Goal: Transaction & Acquisition: Download file/media

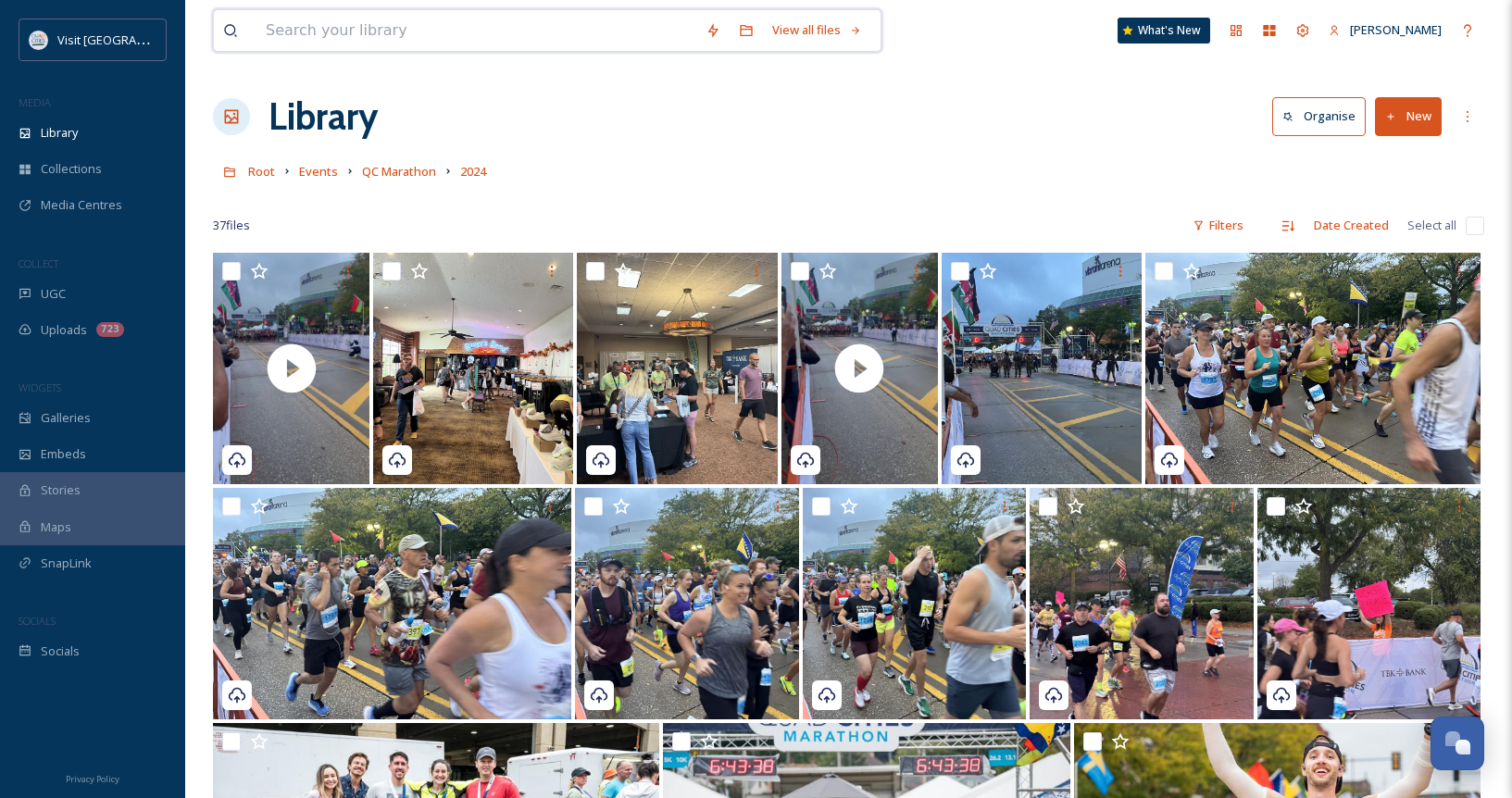
click at [369, 37] on input at bounding box center [476, 30] width 439 height 40
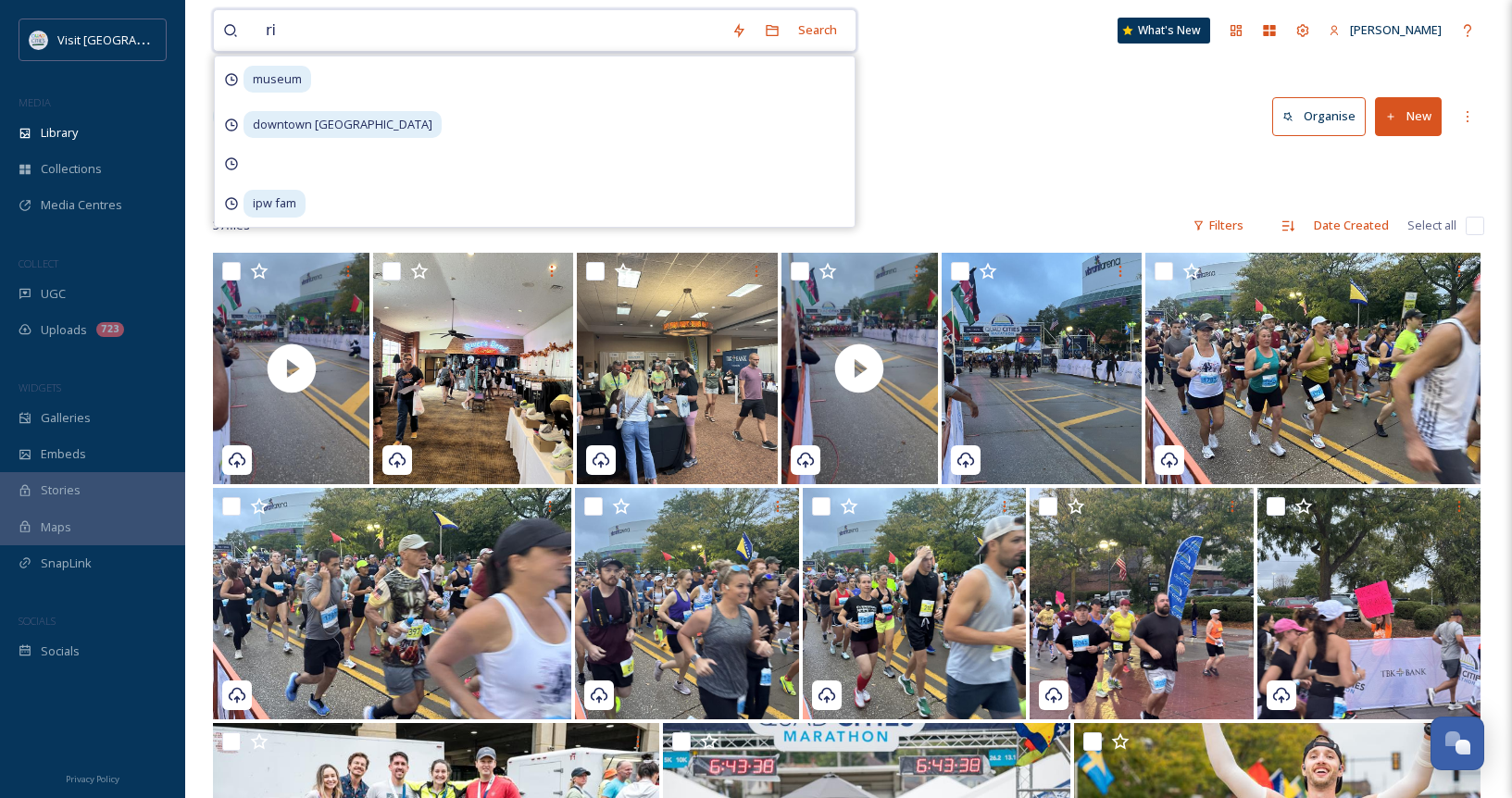
type input "r"
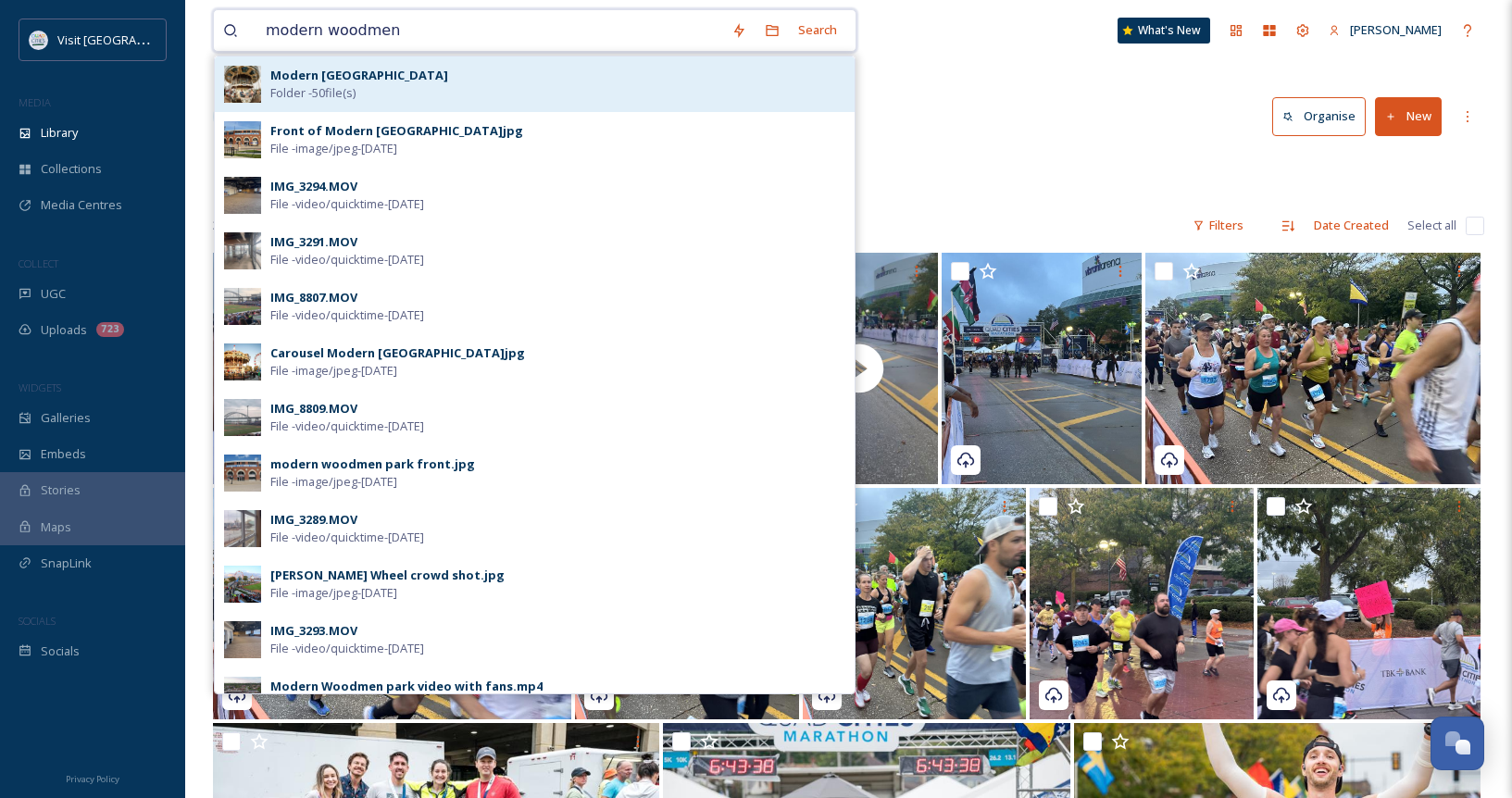
type input "modern woodmen"
click at [361, 77] on strong "Modern [GEOGRAPHIC_DATA]" at bounding box center [359, 75] width 177 height 17
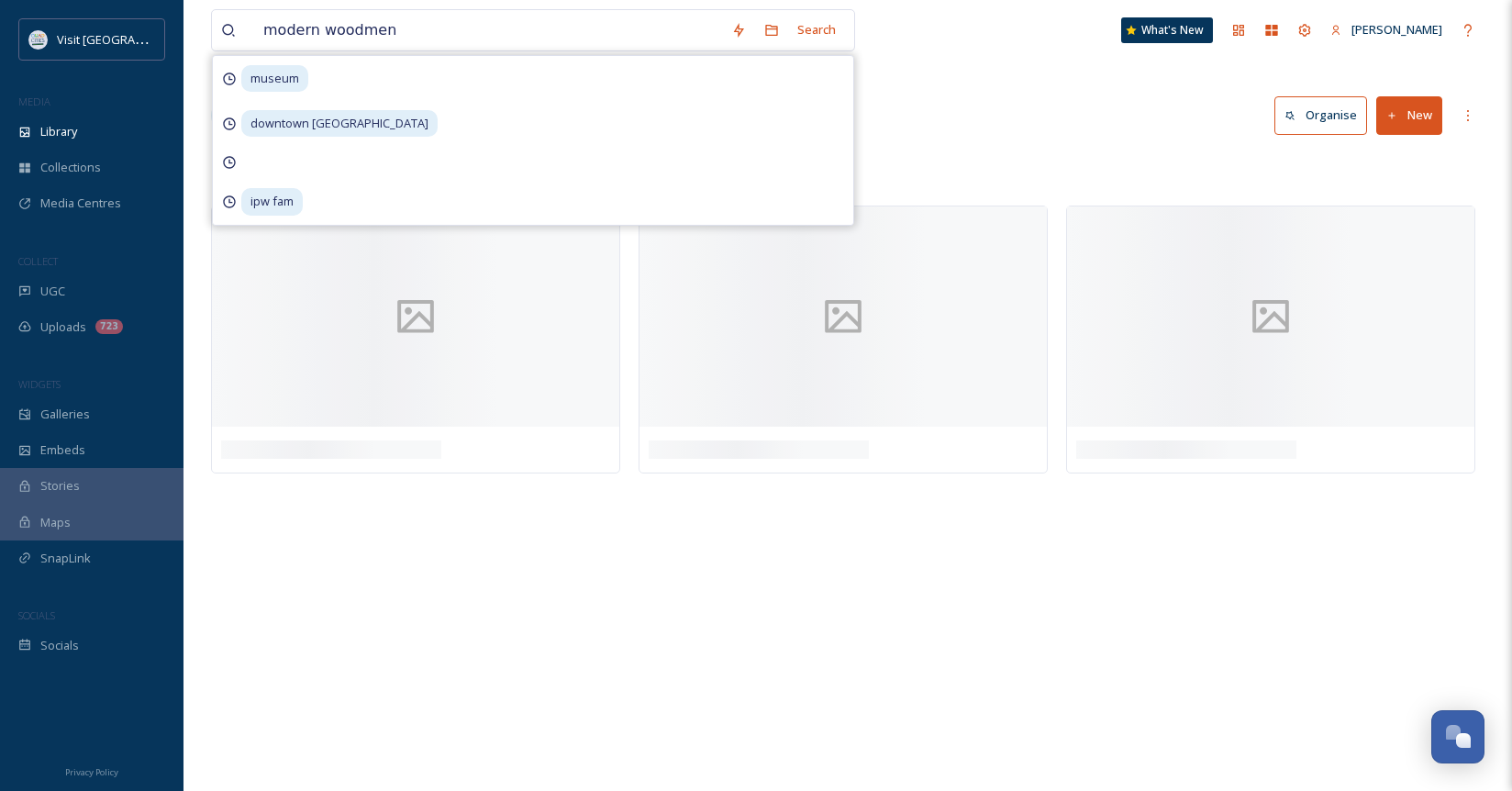
click at [1057, 97] on div "Library Organise New" at bounding box center [847, 115] width 1273 height 55
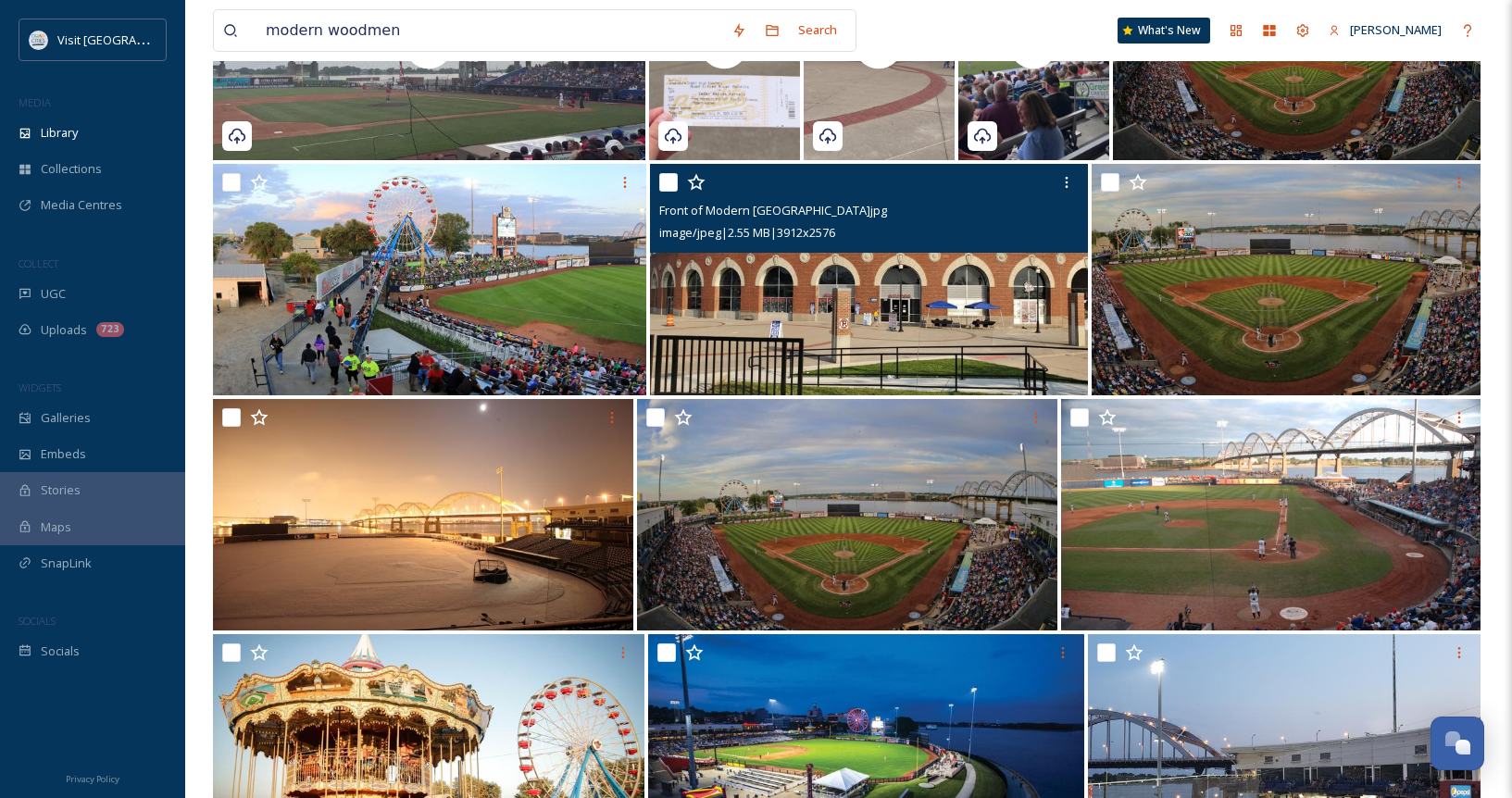
scroll to position [1297, 0]
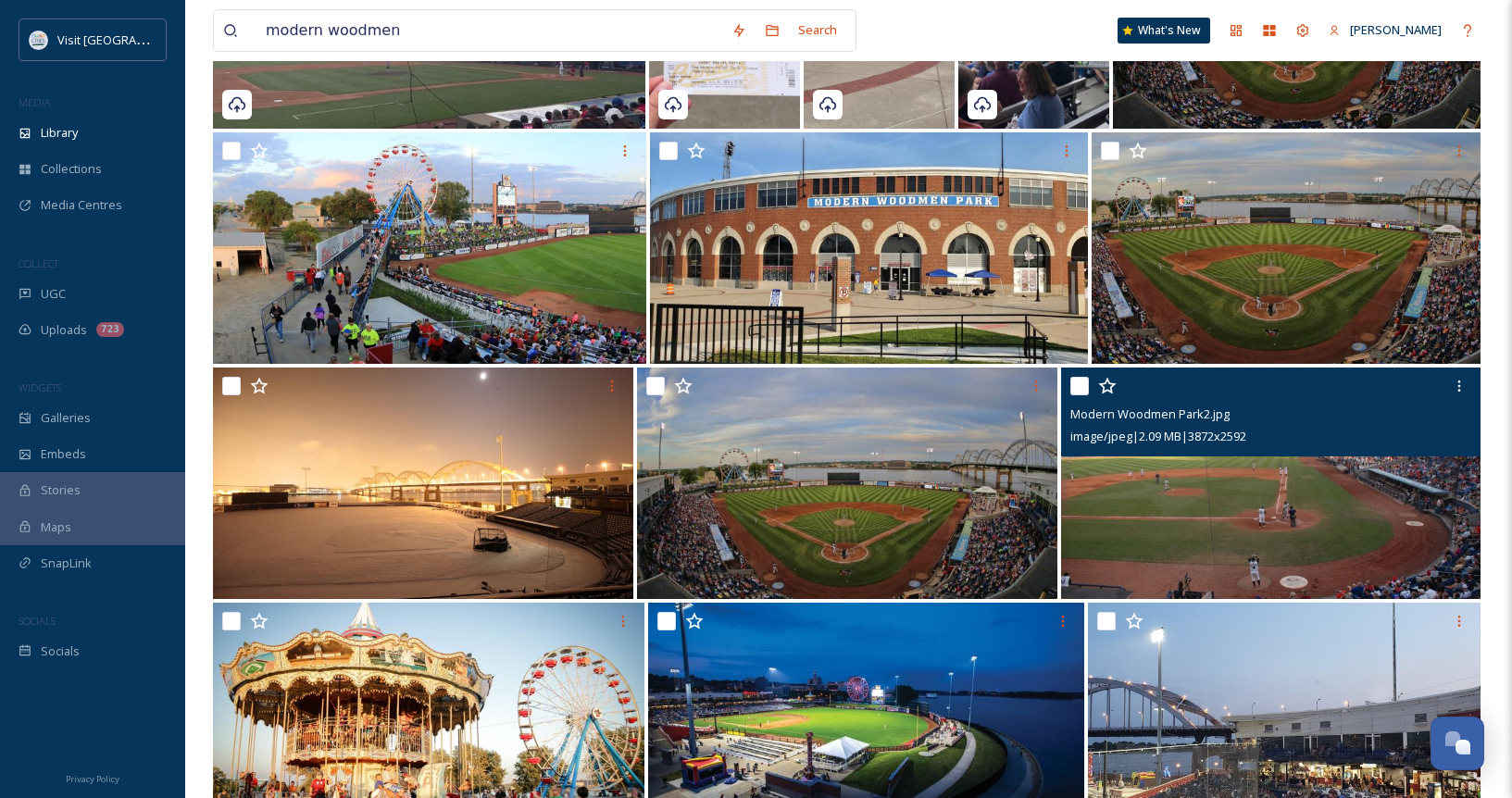
click at [1254, 497] on img at bounding box center [1271, 483] width 420 height 232
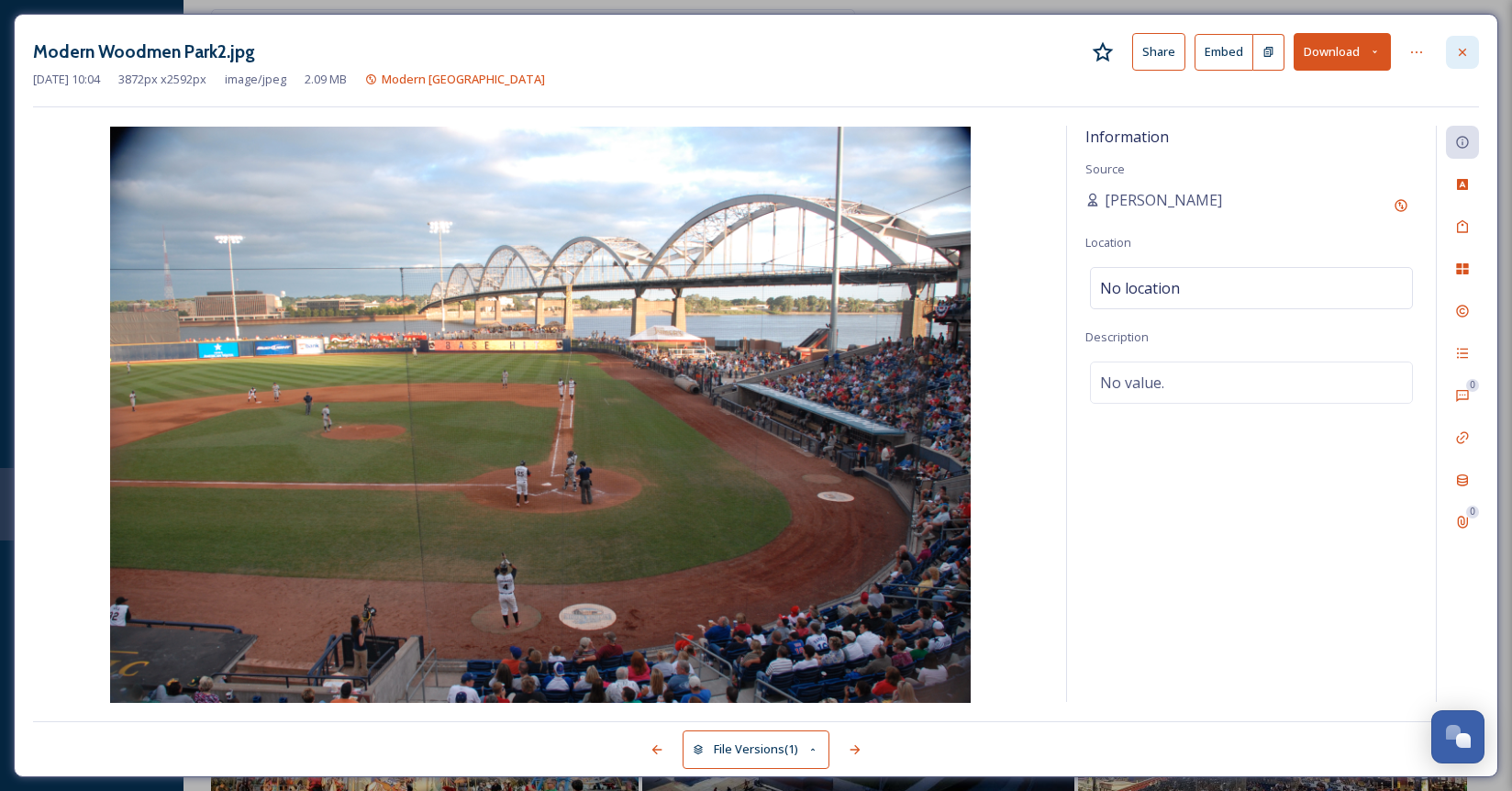
click at [1454, 38] on div at bounding box center [1462, 53] width 33 height 33
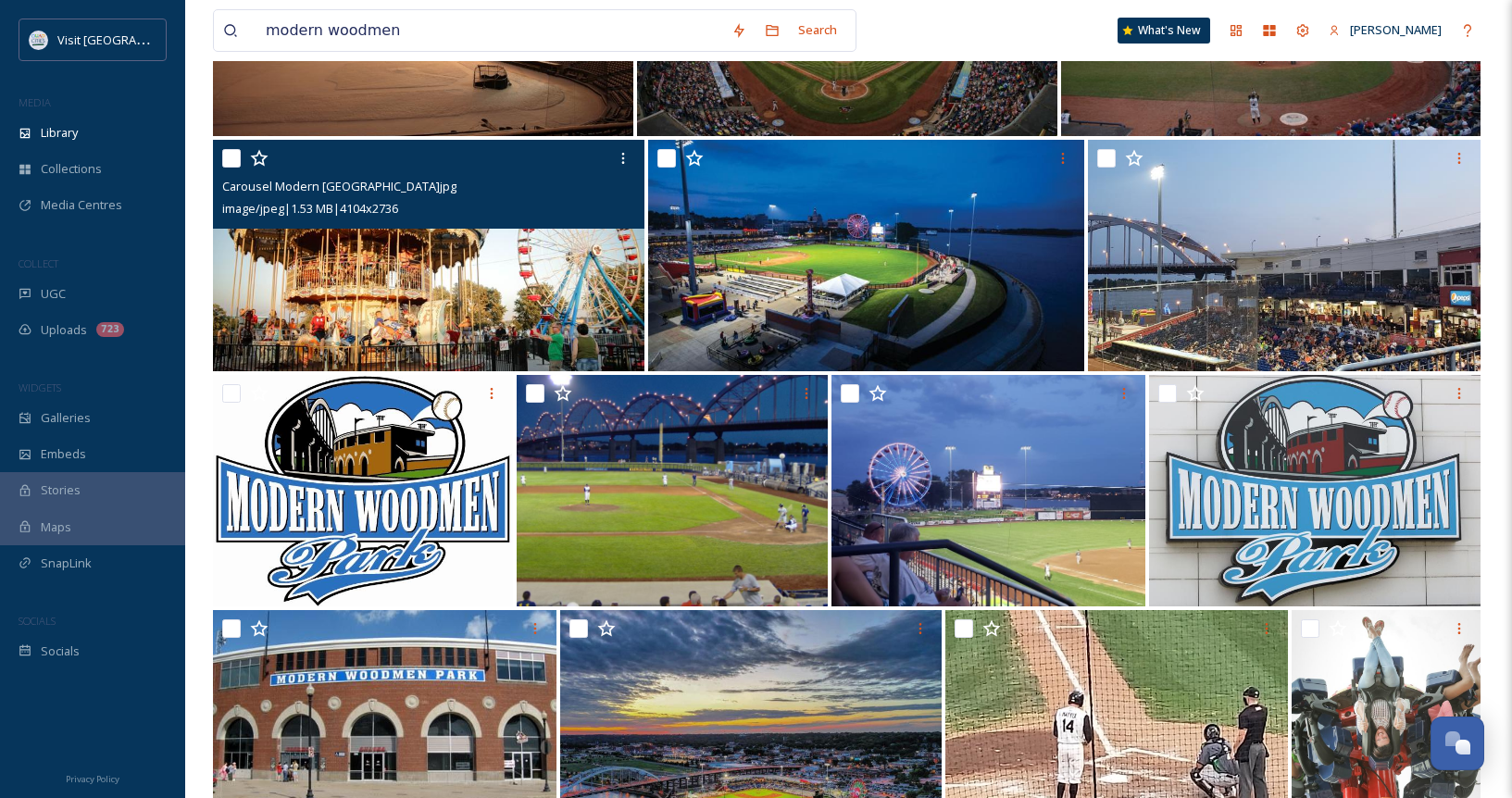
scroll to position [1852, 0]
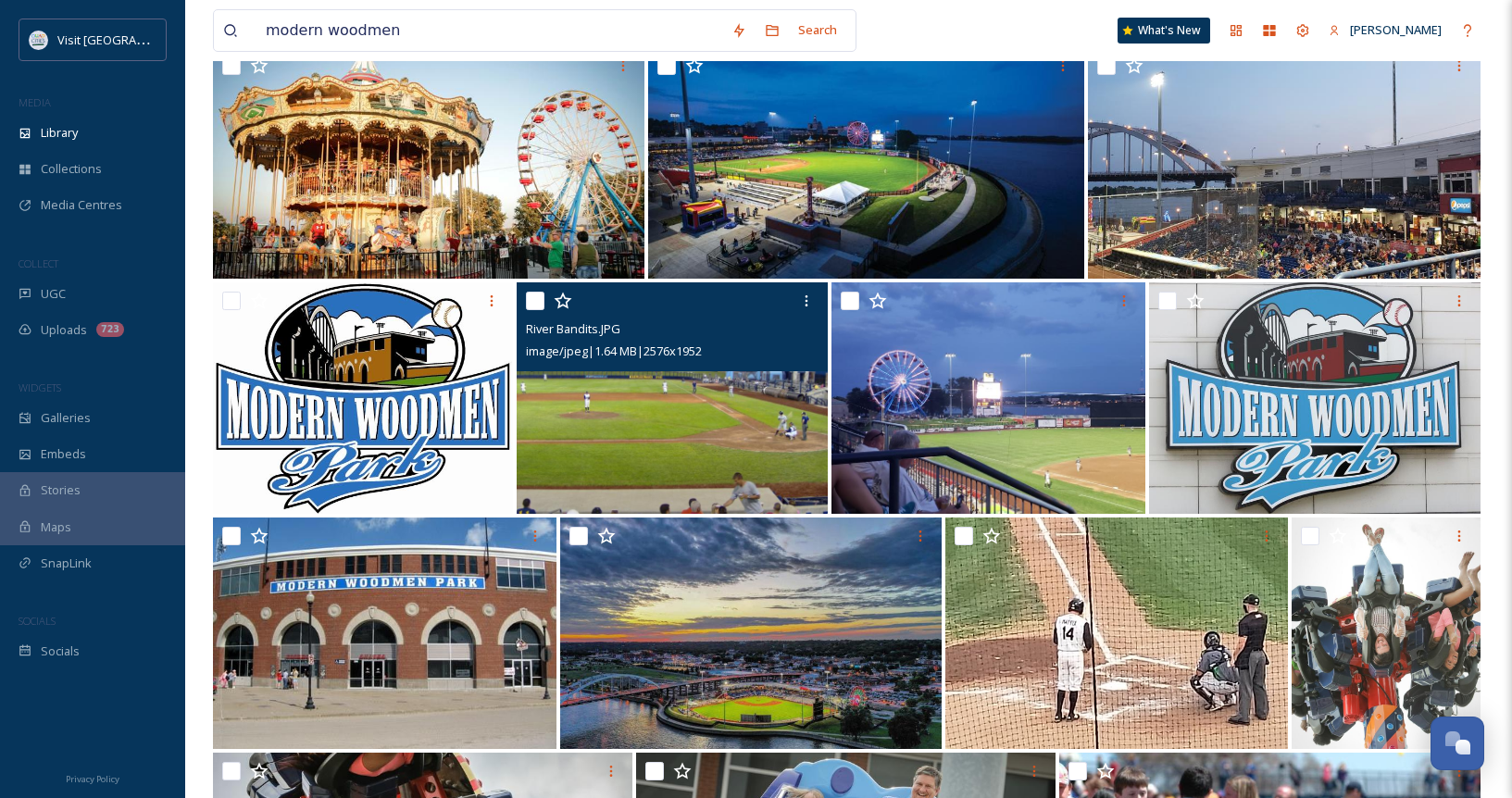
click at [772, 442] on img at bounding box center [672, 398] width 311 height 232
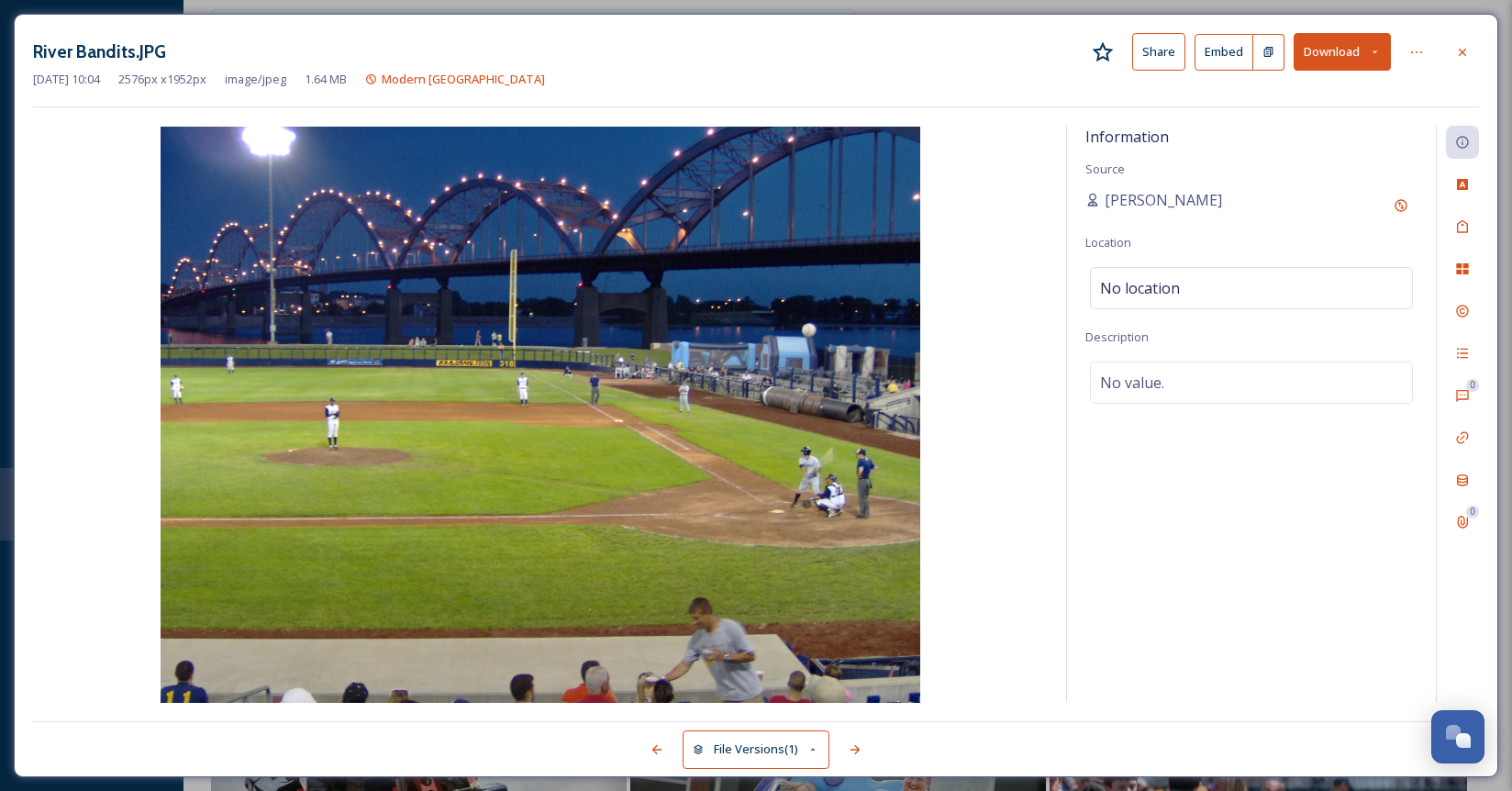
click at [1326, 43] on button "Download" at bounding box center [1342, 52] width 98 height 38
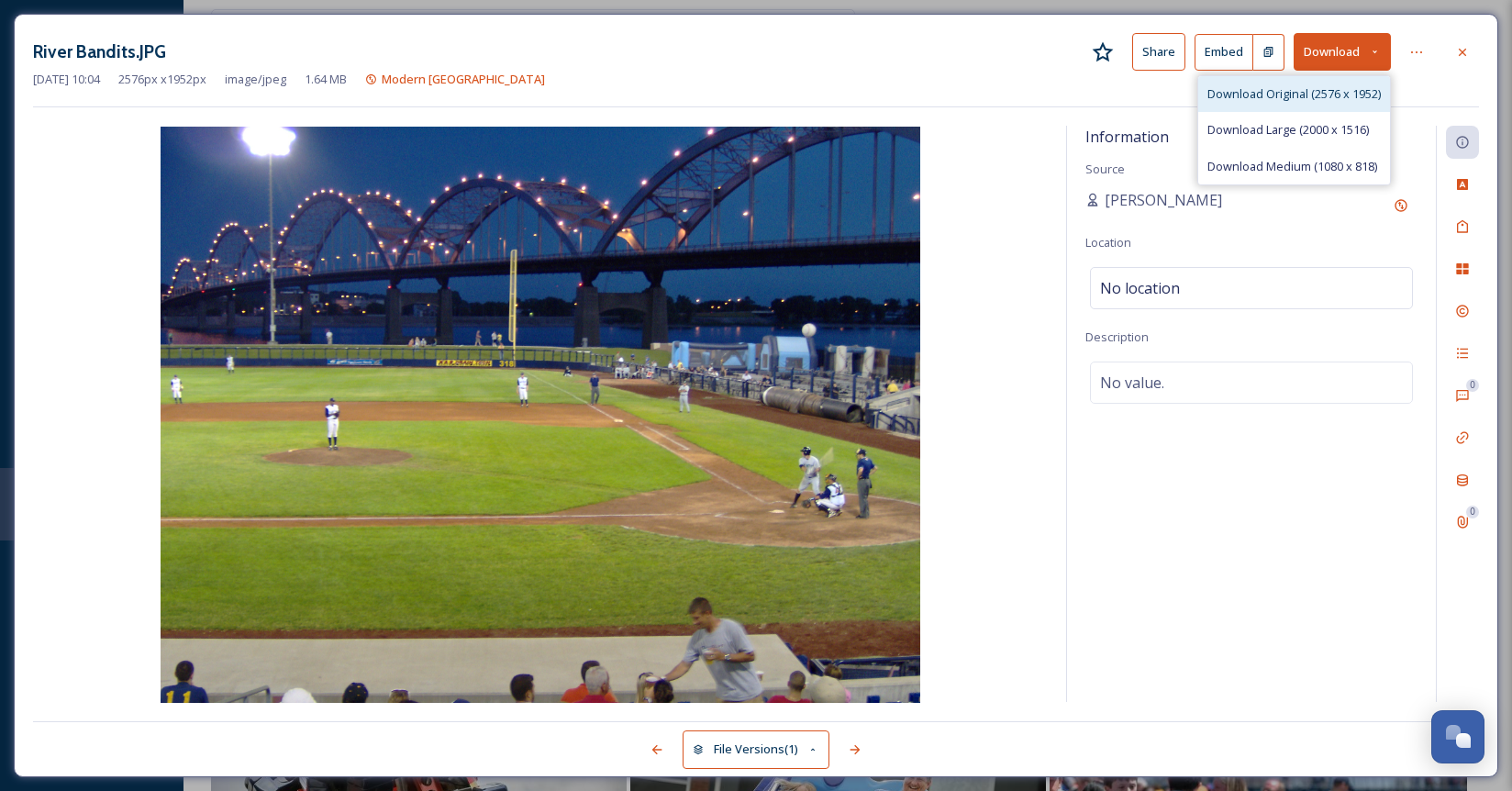
click at [1287, 99] on span "Download Original (2576 x 1952)" at bounding box center [1294, 94] width 174 height 18
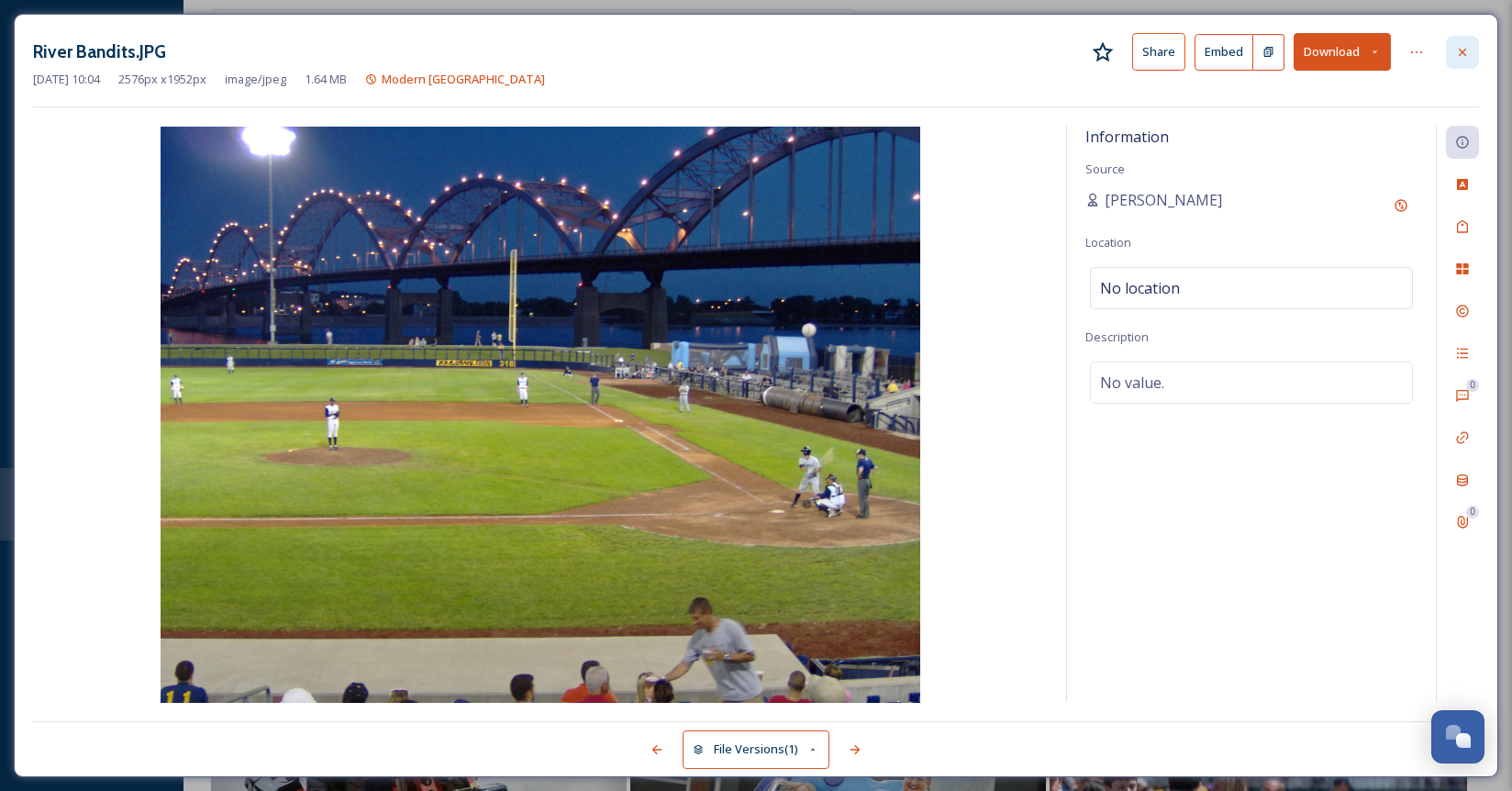
click at [1472, 51] on div at bounding box center [1462, 53] width 33 height 33
